Goal: Transaction & Acquisition: Download file/media

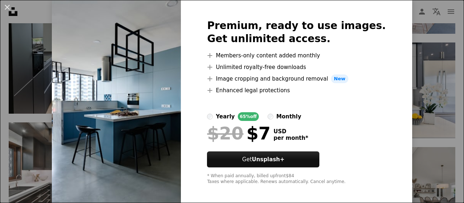
scroll to position [30, 0]
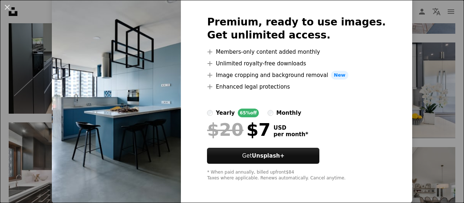
click at [149, 56] on img at bounding box center [116, 98] width 129 height 209
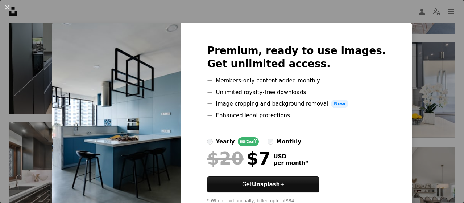
scroll to position [0, 0]
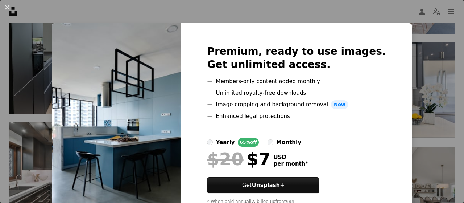
click at [169, 73] on img at bounding box center [116, 127] width 129 height 209
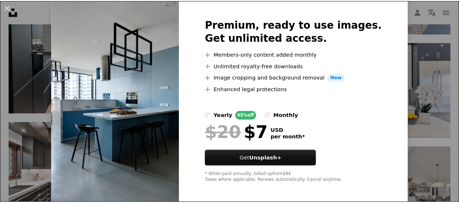
scroll to position [30, 0]
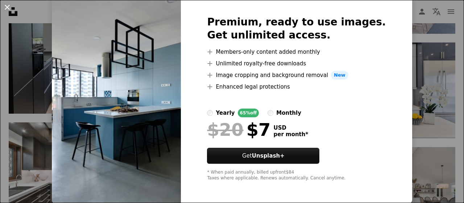
click at [8, 7] on button "An X shape" at bounding box center [7, 7] width 9 height 9
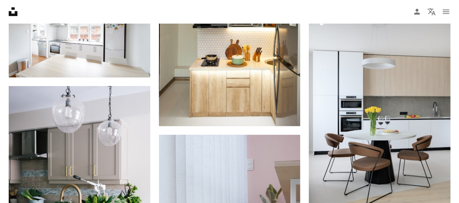
scroll to position [5749, 0]
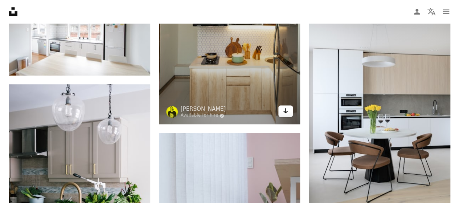
click at [283, 108] on icon "Arrow pointing down" at bounding box center [286, 110] width 6 height 9
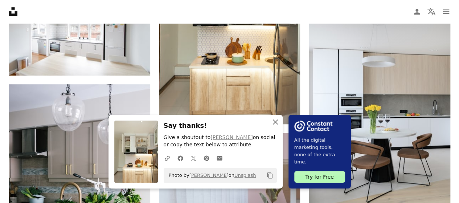
click at [273, 121] on icon "An X shape" at bounding box center [275, 122] width 9 height 9
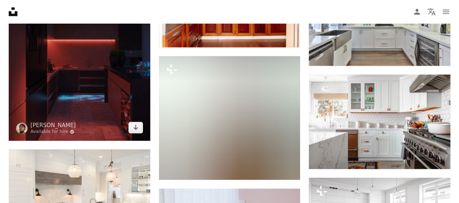
scroll to position [7413, 0]
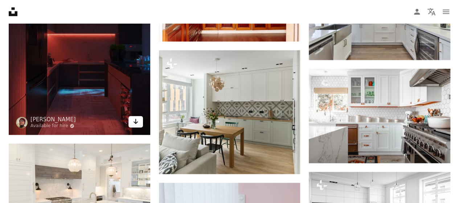
click at [135, 119] on icon "Arrow pointing down" at bounding box center [136, 121] width 6 height 9
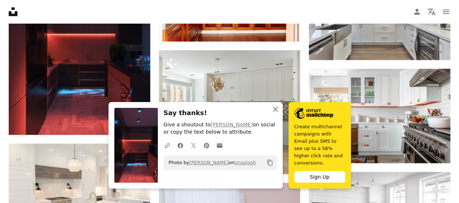
click at [275, 112] on icon "button" at bounding box center [275, 109] width 5 height 5
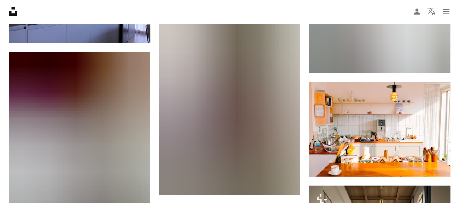
scroll to position [7794, 0]
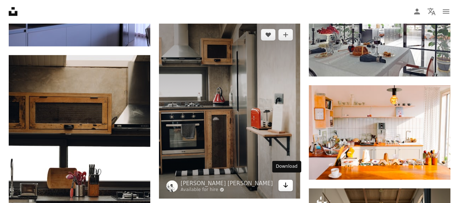
click at [286, 182] on icon "Download" at bounding box center [285, 184] width 5 height 5
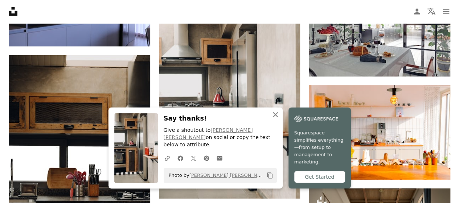
click at [274, 119] on icon "An X shape" at bounding box center [275, 114] width 9 height 9
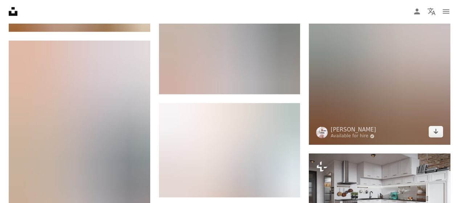
scroll to position [10425, 0]
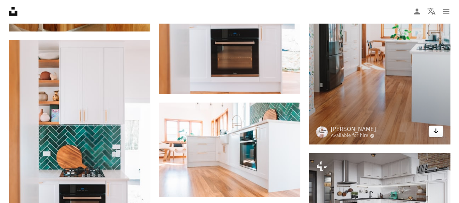
click at [436, 127] on icon "Arrow pointing down" at bounding box center [436, 131] width 6 height 9
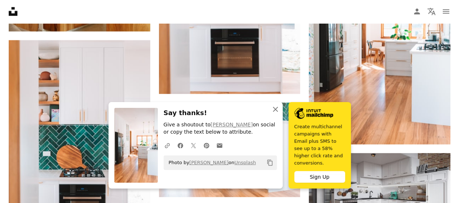
click at [275, 112] on icon "button" at bounding box center [275, 109] width 5 height 5
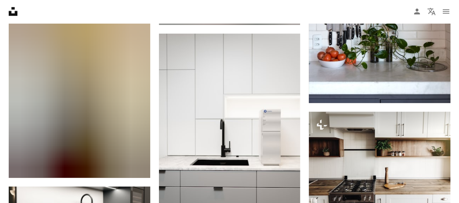
scroll to position [11853, 0]
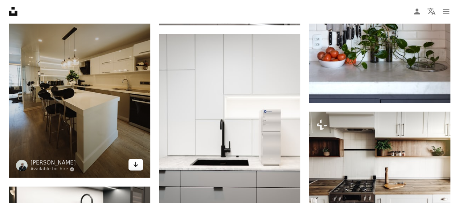
click at [133, 160] on icon "Arrow pointing down" at bounding box center [136, 164] width 6 height 9
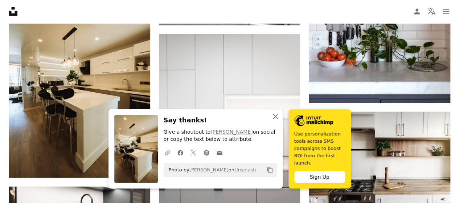
click at [274, 120] on icon "An X shape" at bounding box center [275, 116] width 9 height 9
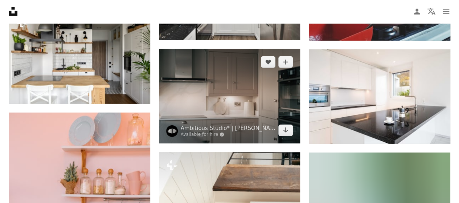
scroll to position [12133, 0]
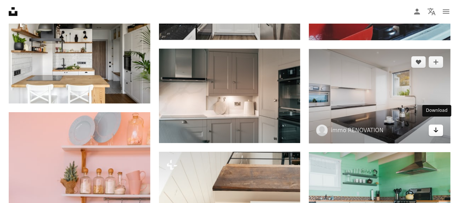
click at [435, 127] on icon "Download" at bounding box center [435, 129] width 5 height 5
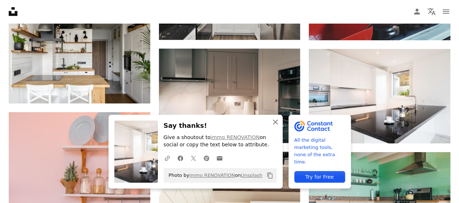
click at [275, 120] on icon "An X shape" at bounding box center [275, 122] width 9 height 9
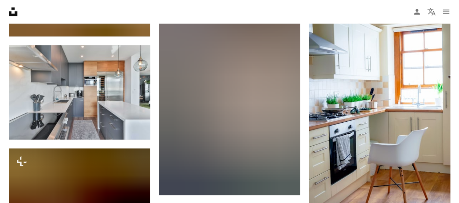
scroll to position [13001, 0]
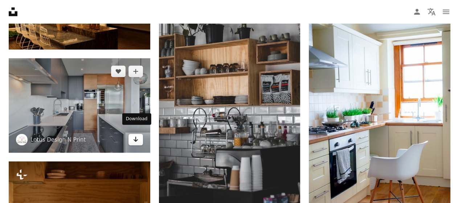
click at [133, 135] on icon "Arrow pointing down" at bounding box center [136, 139] width 6 height 9
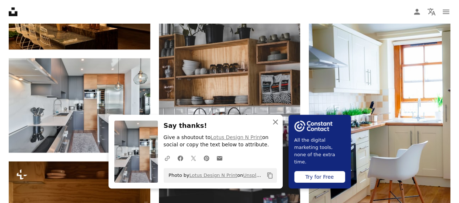
click at [275, 122] on icon "button" at bounding box center [275, 121] width 5 height 5
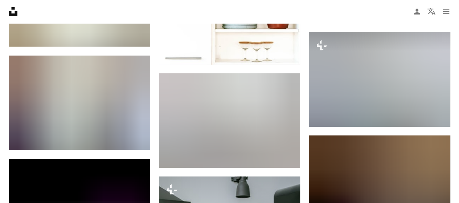
scroll to position [13534, 0]
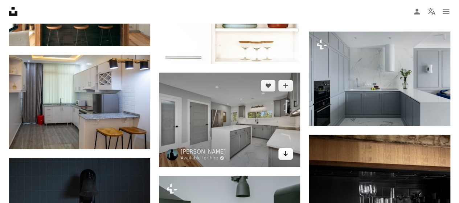
click at [287, 149] on icon "Arrow pointing down" at bounding box center [286, 153] width 6 height 9
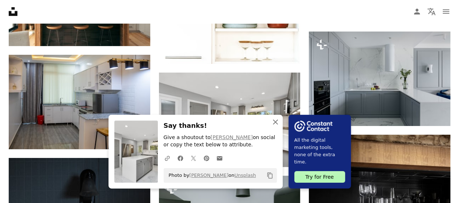
click at [276, 124] on icon "An X shape" at bounding box center [275, 122] width 9 height 9
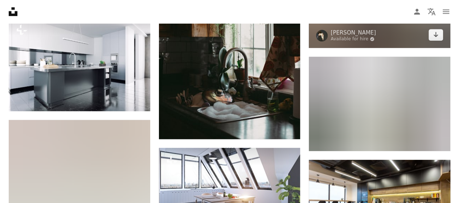
scroll to position [14003, 0]
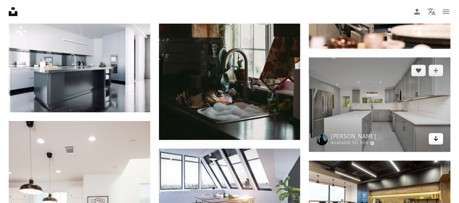
click at [436, 136] on icon "Download" at bounding box center [435, 138] width 5 height 5
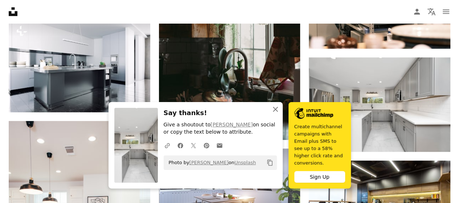
click at [276, 114] on icon "An X shape" at bounding box center [275, 109] width 9 height 9
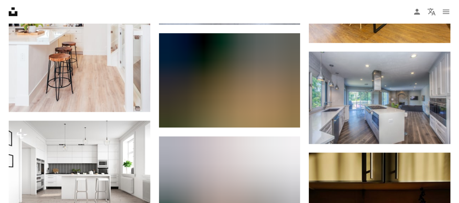
scroll to position [14214, 0]
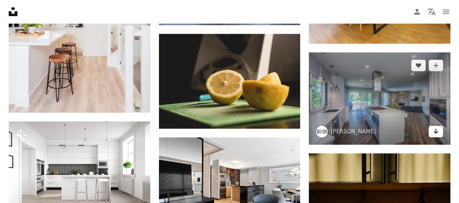
click at [435, 127] on icon "Arrow pointing down" at bounding box center [436, 131] width 6 height 9
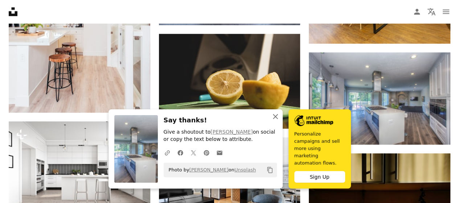
click at [276, 121] on icon "An X shape" at bounding box center [275, 116] width 9 height 9
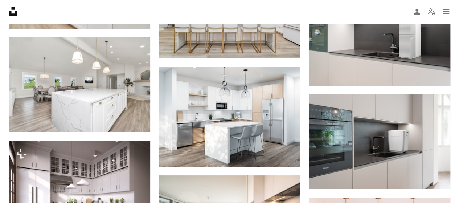
scroll to position [15119, 0]
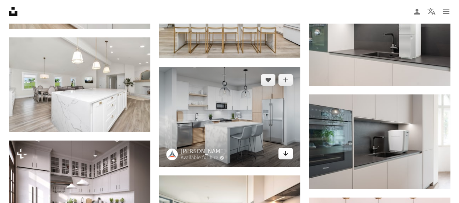
click at [283, 149] on icon "Arrow pointing down" at bounding box center [286, 153] width 6 height 9
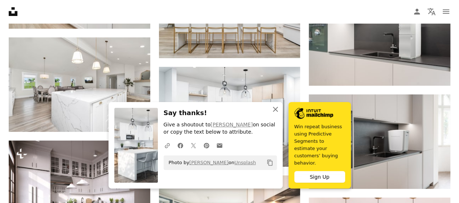
click at [274, 112] on icon "button" at bounding box center [275, 109] width 5 height 5
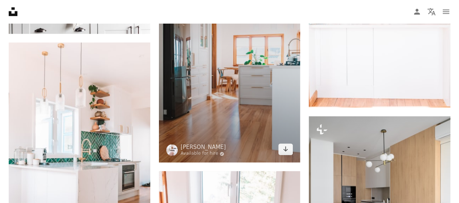
scroll to position [15448, 0]
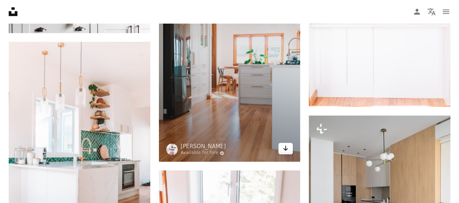
click at [285, 144] on icon "Arrow pointing down" at bounding box center [286, 148] width 6 height 9
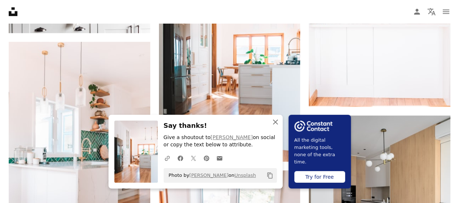
click at [276, 122] on icon "button" at bounding box center [275, 121] width 5 height 5
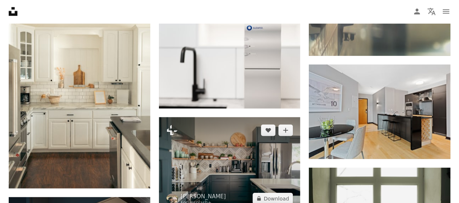
scroll to position [20099, 0]
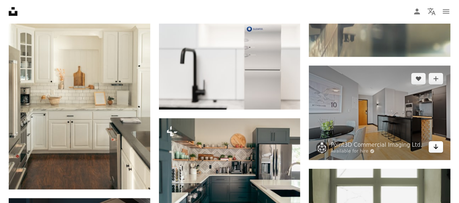
click at [434, 142] on icon "Arrow pointing down" at bounding box center [436, 146] width 6 height 9
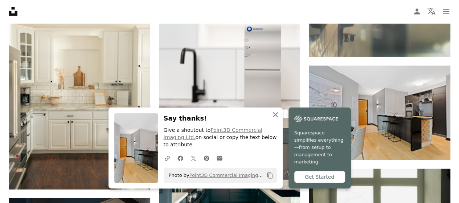
click at [276, 119] on icon "An X shape" at bounding box center [275, 114] width 9 height 9
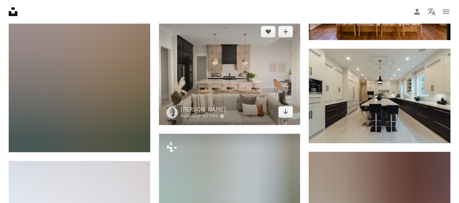
scroll to position [20935, 0]
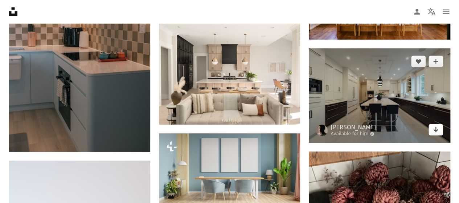
click at [434, 125] on icon "Arrow pointing down" at bounding box center [436, 129] width 6 height 9
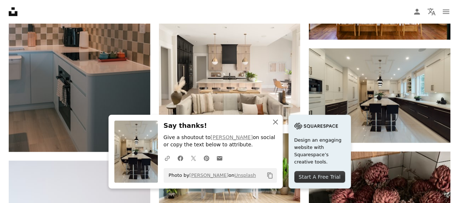
click at [274, 121] on icon "button" at bounding box center [275, 121] width 5 height 5
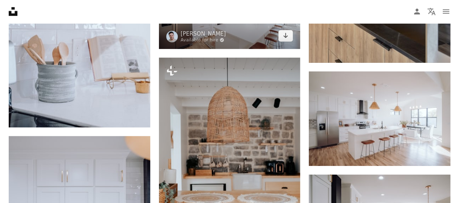
scroll to position [21638, 0]
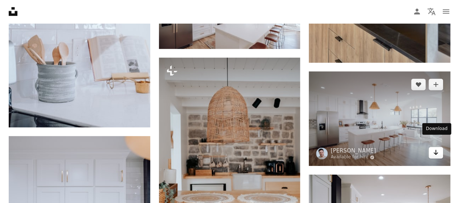
click at [435, 150] on icon "Download" at bounding box center [435, 152] width 5 height 5
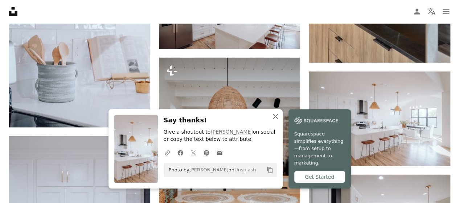
click at [275, 119] on icon "button" at bounding box center [275, 116] width 5 height 5
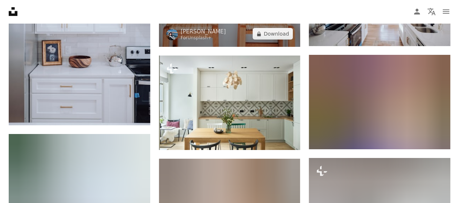
scroll to position [21858, 0]
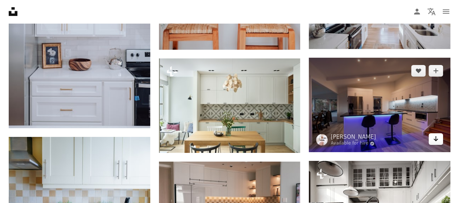
click at [433, 134] on icon "Arrow pointing down" at bounding box center [436, 138] width 6 height 9
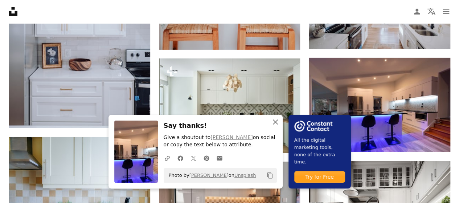
click at [276, 121] on icon "button" at bounding box center [275, 121] width 5 height 5
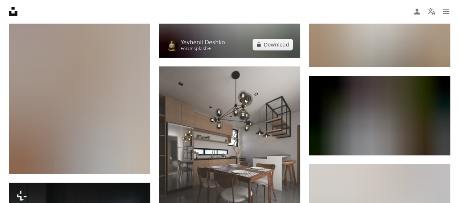
scroll to position [27322, 0]
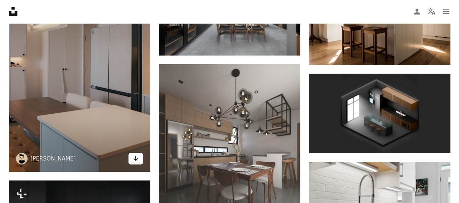
click at [135, 156] on icon "Download" at bounding box center [135, 158] width 5 height 5
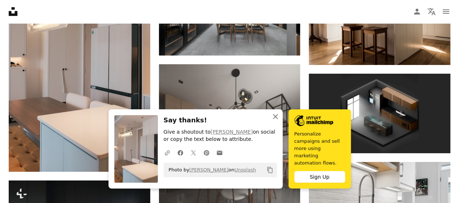
click at [274, 121] on icon "An X shape" at bounding box center [275, 116] width 9 height 9
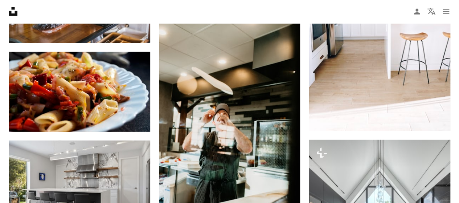
scroll to position [34066, 0]
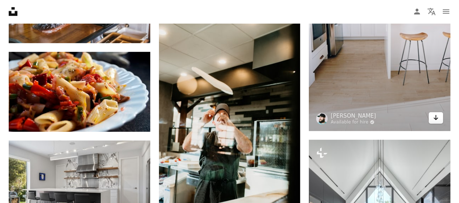
click at [436, 113] on icon "Arrow pointing down" at bounding box center [436, 117] width 6 height 9
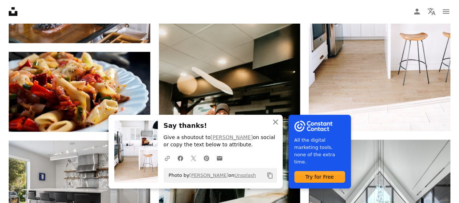
click at [276, 123] on icon "button" at bounding box center [275, 121] width 5 height 5
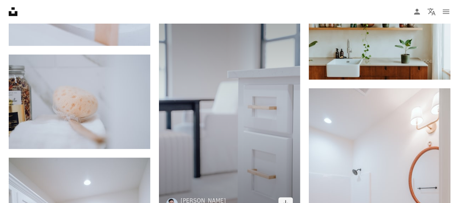
scroll to position [44373, 0]
